Goal: Download file/media

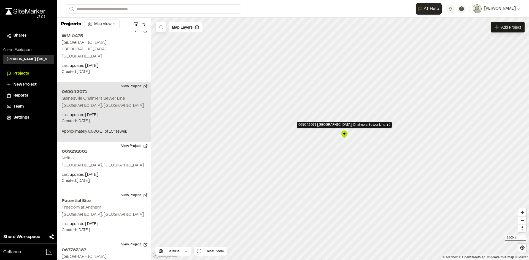
scroll to position [352, 0]
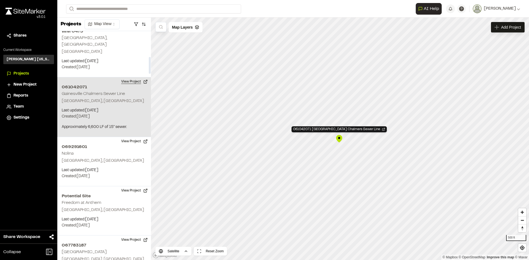
click at [137, 77] on button "View Project" at bounding box center [134, 81] width 33 height 9
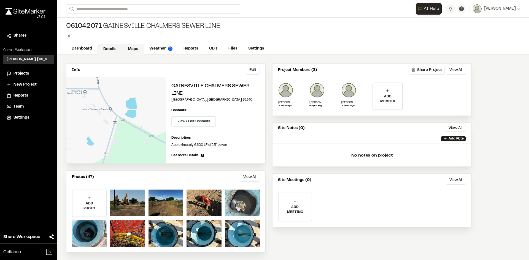
click at [136, 49] on link "Maps" at bounding box center [133, 49] width 22 height 10
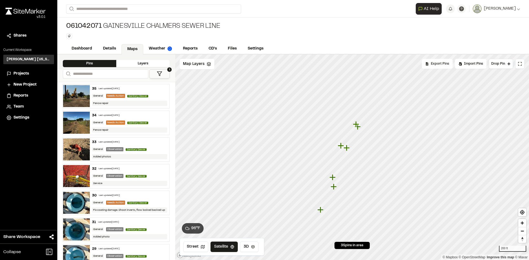
click at [435, 63] on span "Export Pins" at bounding box center [440, 63] width 18 height 5
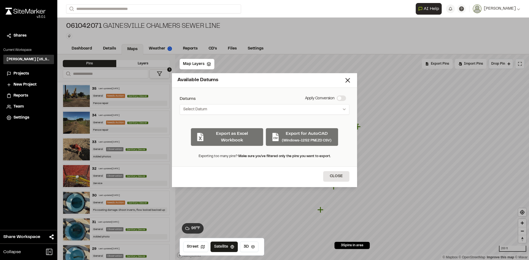
click at [262, 116] on div "Datums Apply Conversion Select Datum Nearby Datums EPSG:2276 - NAD83 / [US_STAT…" at bounding box center [264, 127] width 185 height 79
click at [286, 112] on button "Select Datum" at bounding box center [265, 109] width 170 height 10
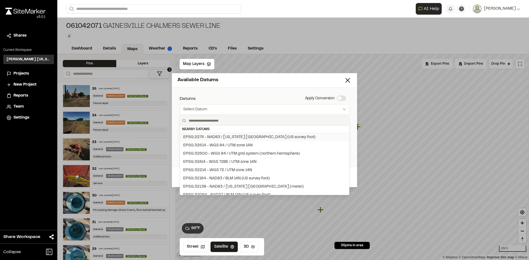
click at [243, 137] on div "EPSG:2276 - NAD83 / Texas North Central (US survey foot)" at bounding box center [249, 137] width 132 height 6
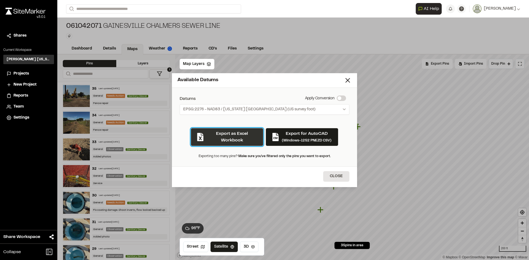
click at [212, 138] on button "Export as Excel Workbook" at bounding box center [227, 137] width 73 height 18
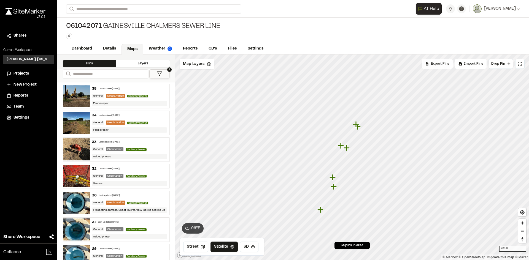
click at [440, 66] on div "Export Pins" at bounding box center [437, 64] width 31 height 10
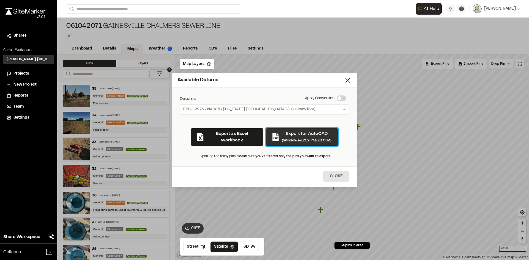
click at [312, 142] on div "Export for AutoCAD (Windows-1252 PNEZD CSV)" at bounding box center [307, 137] width 50 height 13
